Goal: Task Accomplishment & Management: Complete application form

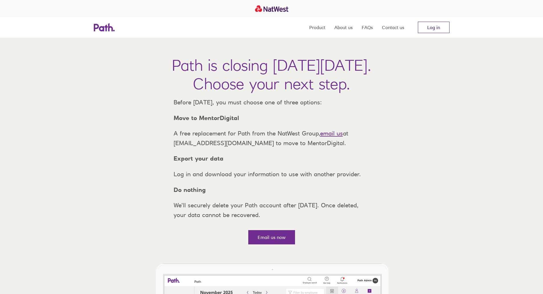
click at [434, 27] on link "Log in" at bounding box center [434, 27] width 32 height 11
click at [437, 27] on link "Log in" at bounding box center [434, 27] width 32 height 11
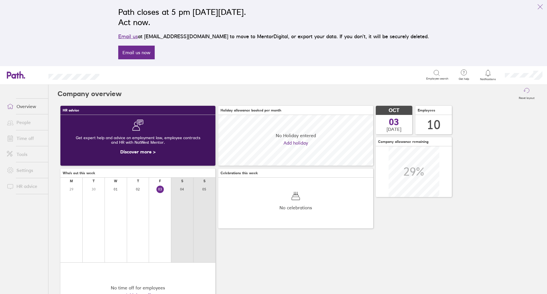
scroll to position [51, 155]
click at [25, 134] on link "Time off" at bounding box center [25, 138] width 46 height 11
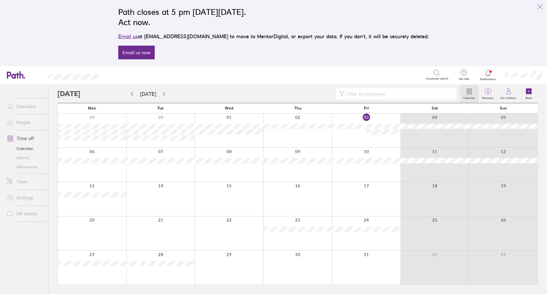
click at [27, 157] on link "History" at bounding box center [25, 157] width 46 height 9
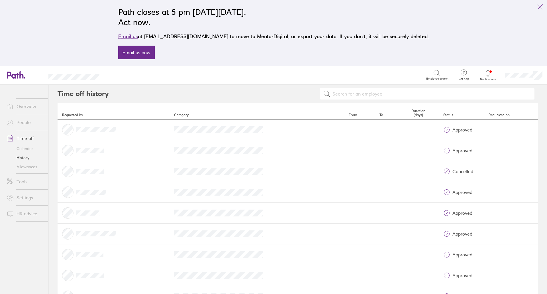
click at [25, 165] on link "Allowances" at bounding box center [25, 166] width 46 height 9
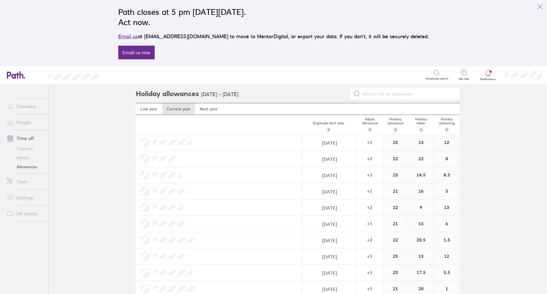
click at [25, 160] on link "History" at bounding box center [25, 157] width 46 height 9
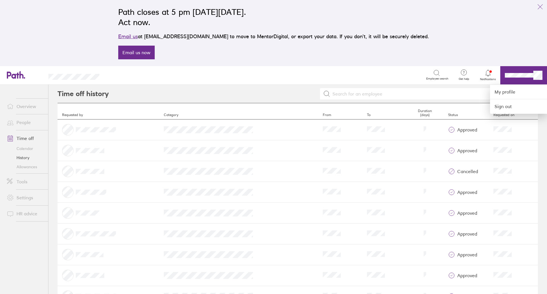
click at [360, 73] on div "Search" at bounding box center [269, 74] width 314 height 9
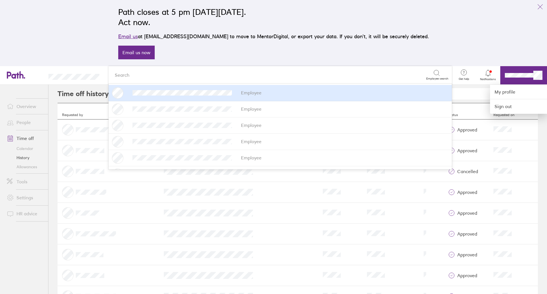
click at [540, 5] on div at bounding box center [273, 147] width 547 height 294
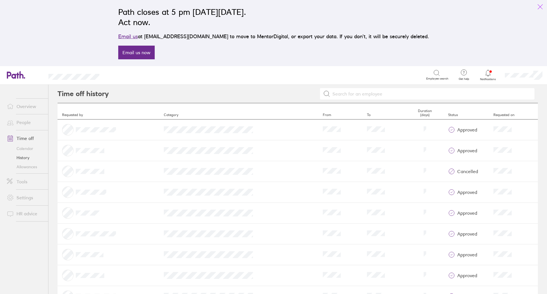
click at [539, 6] on icon "link" at bounding box center [540, 6] width 7 height 7
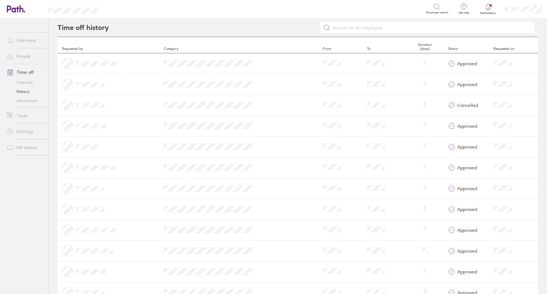
click at [24, 103] on link "Allowances" at bounding box center [25, 100] width 46 height 9
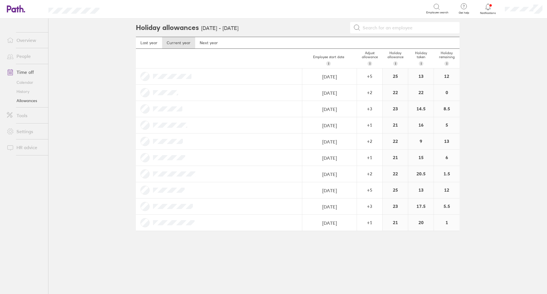
click at [24, 71] on link "Time off" at bounding box center [25, 71] width 46 height 11
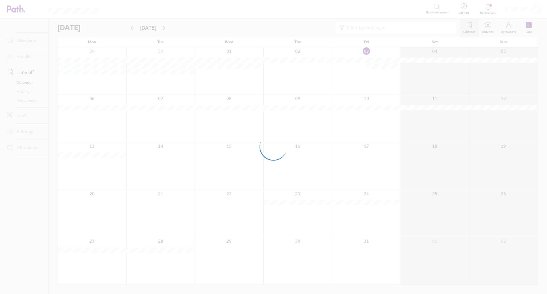
click at [529, 25] on div at bounding box center [273, 147] width 547 height 294
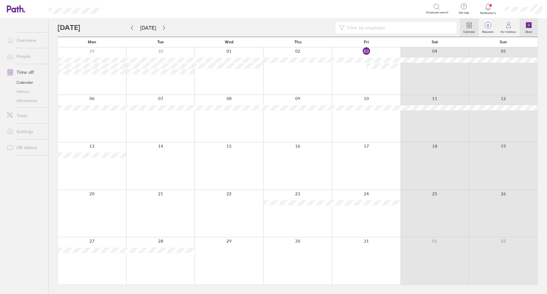
click at [528, 25] on icon at bounding box center [529, 25] width 6 height 6
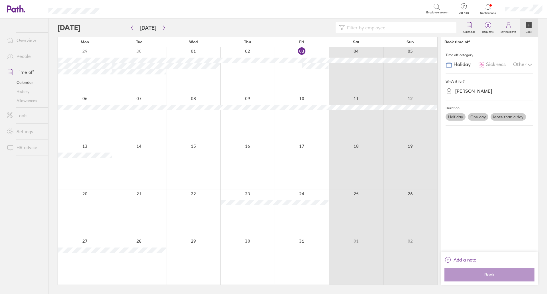
click at [490, 64] on span "Sickness" at bounding box center [496, 65] width 20 height 6
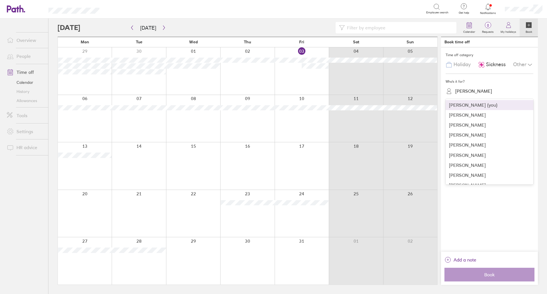
click at [469, 96] on div "[PERSON_NAME]" at bounding box center [493, 91] width 81 height 11
click at [475, 143] on div "[PERSON_NAME]" at bounding box center [490, 145] width 88 height 10
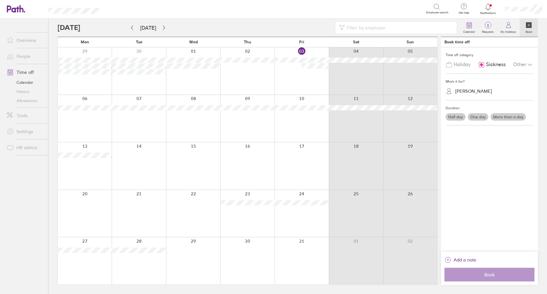
click at [483, 118] on label "One day" at bounding box center [478, 116] width 21 height 7
click at [0, 0] on input "One day" at bounding box center [0, 0] width 0 height 0
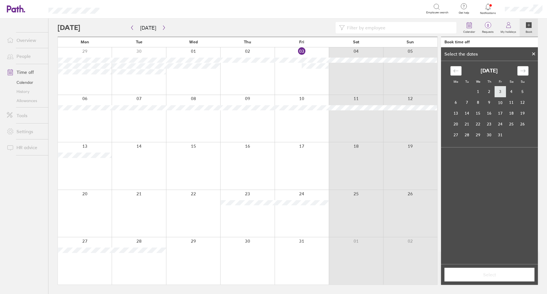
click at [498, 94] on td "3" at bounding box center [500, 91] width 11 height 11
click at [495, 276] on span "Select" at bounding box center [490, 274] width 82 height 5
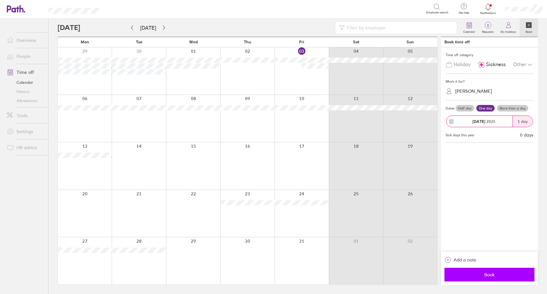
click at [487, 276] on span "Book" at bounding box center [490, 274] width 82 height 5
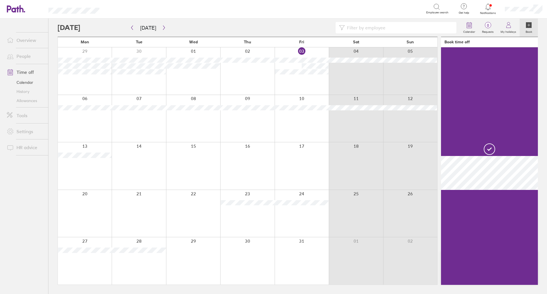
click at [30, 38] on link "Overview" at bounding box center [25, 39] width 46 height 11
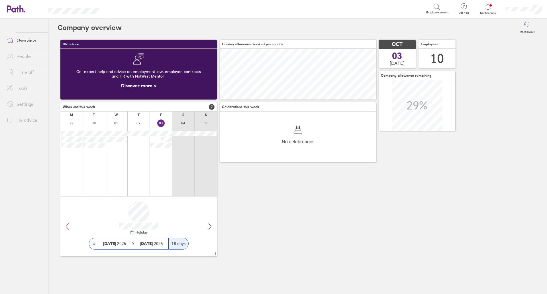
scroll to position [51, 157]
click at [14, 9] on icon at bounding box center [13, 8] width 12 height 7
